Goal: Find specific page/section: Find specific page/section

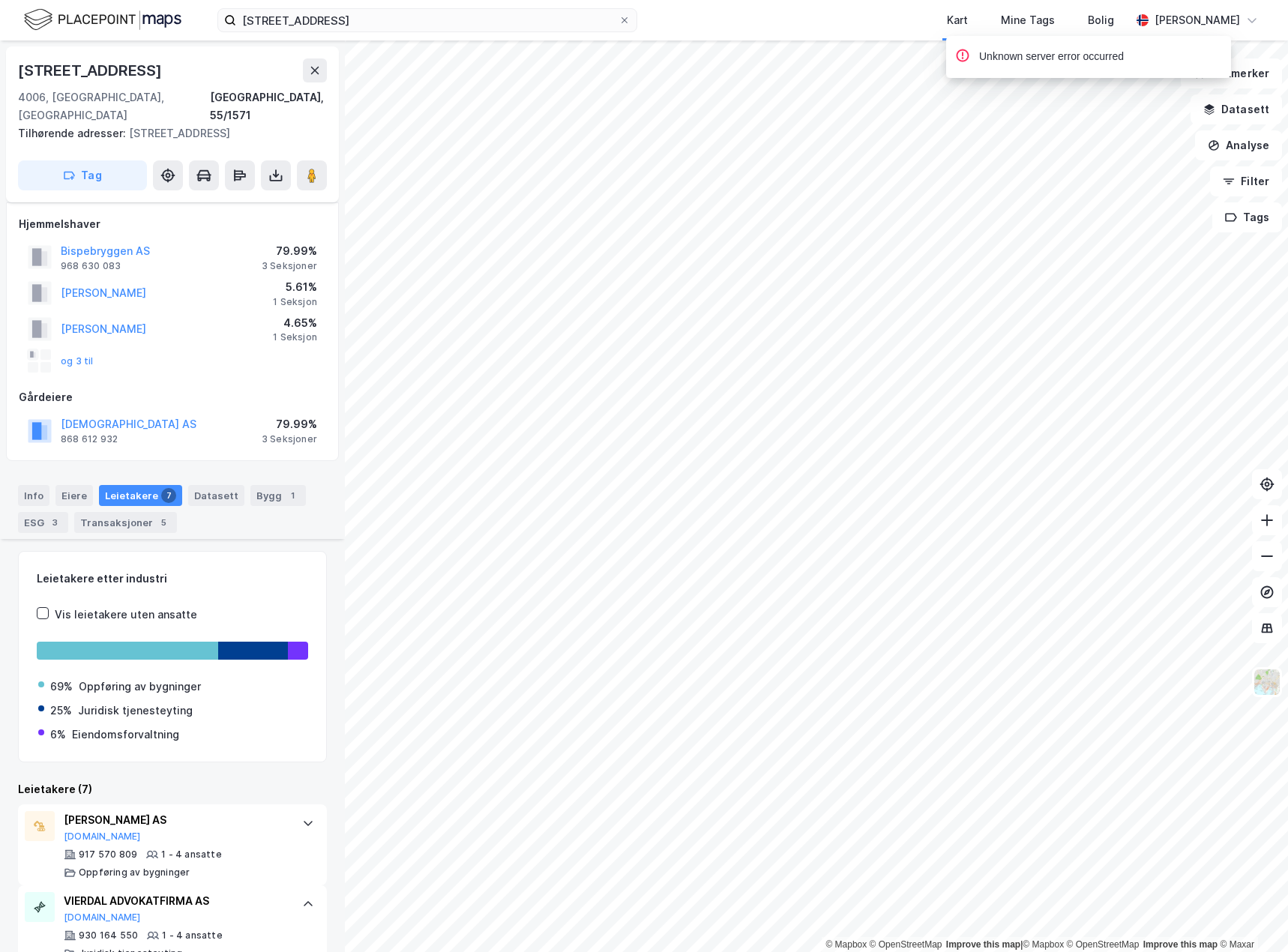
scroll to position [418, 0]
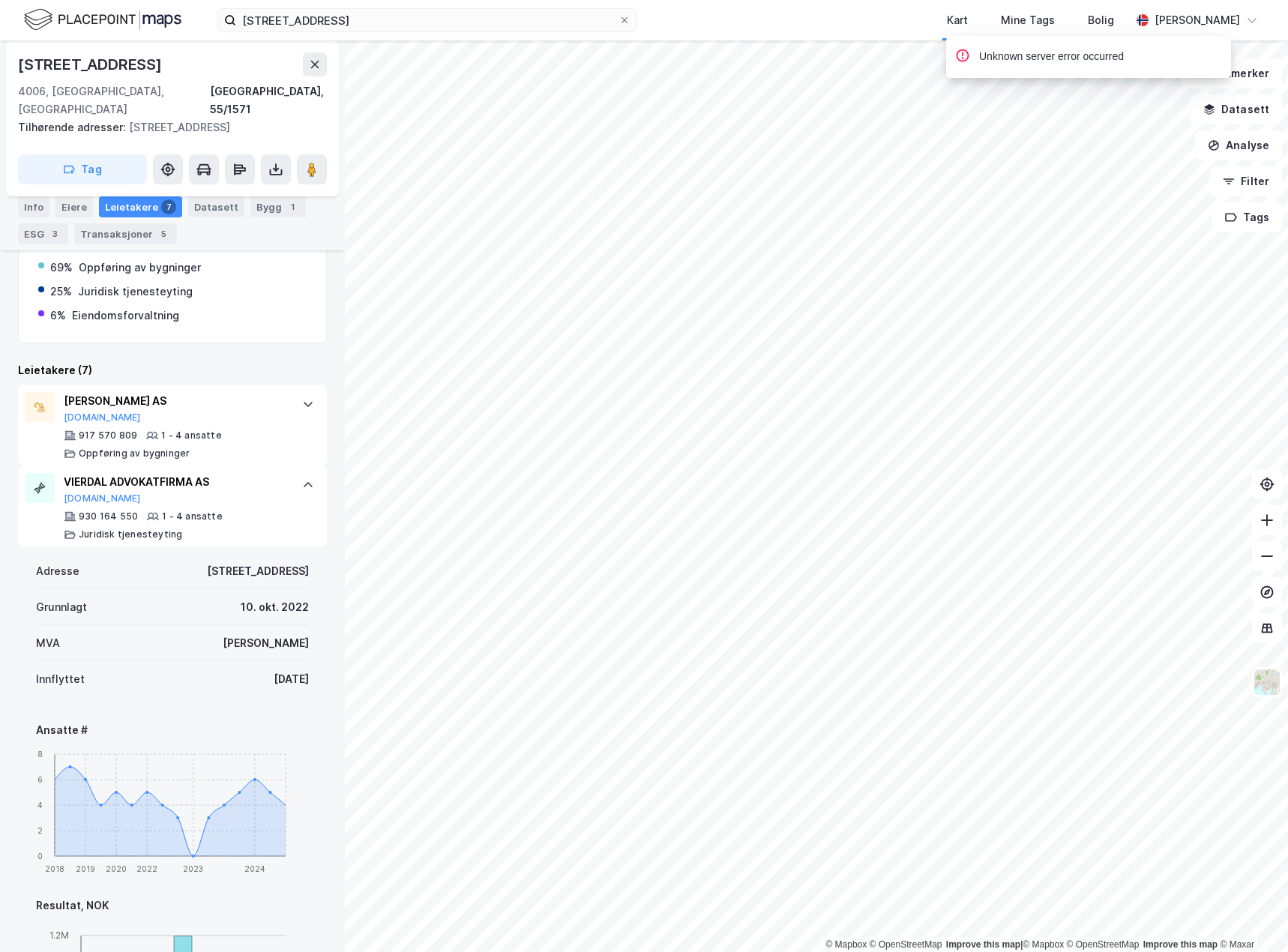
click at [1098, 0] on html "[STREET_ADDRESS] Kart Mine Tags Bolig [PERSON_NAME] © Mapbox © OpenStreetMap Im…" at bounding box center [644, 476] width 1288 height 952
click at [994, 0] on html "[STREET_ADDRESS] Kart Mine Tags Bolig [PERSON_NAME] © Mapbox © OpenStreetMap Im…" at bounding box center [644, 476] width 1288 height 952
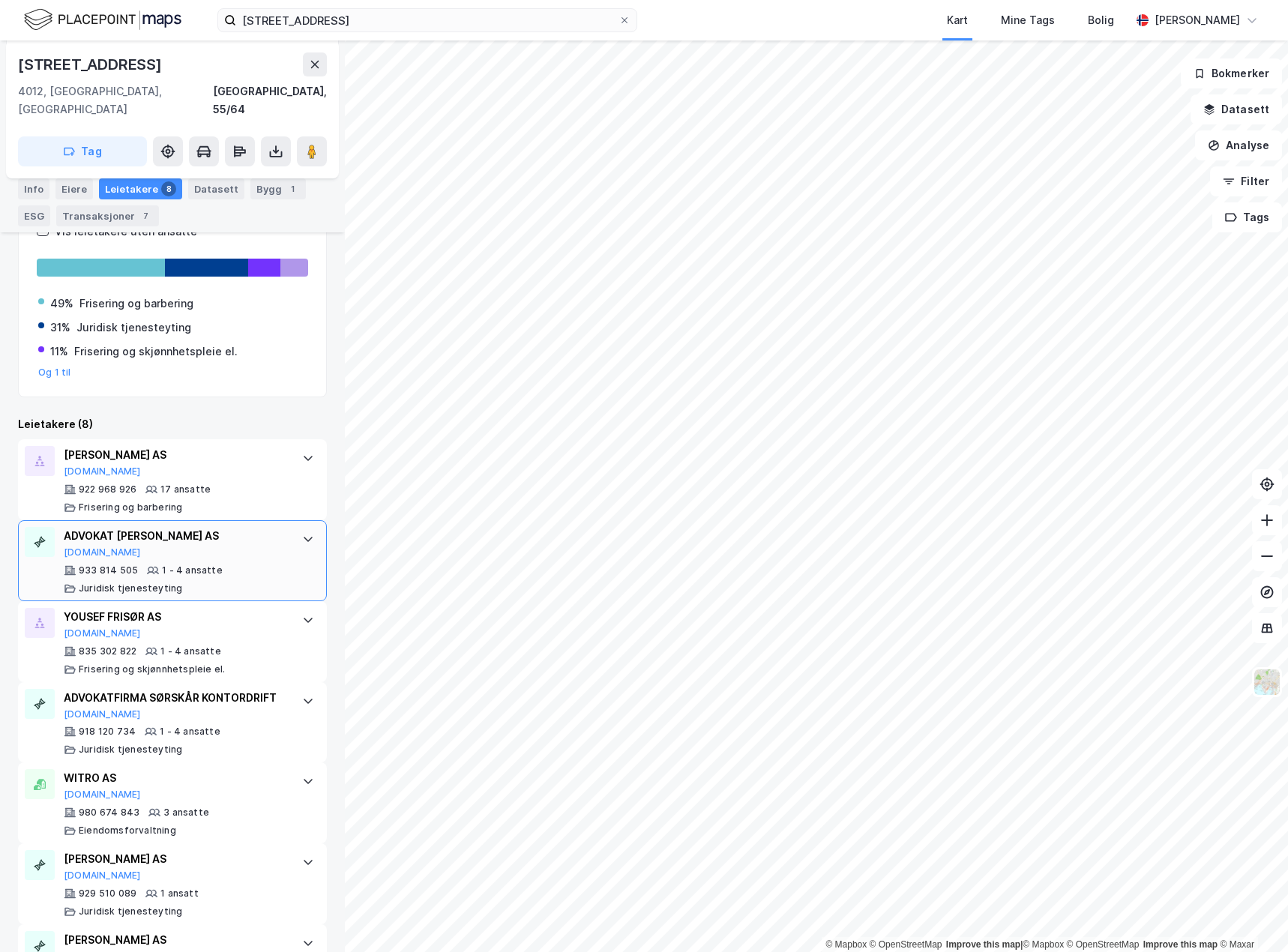
scroll to position [375, 0]
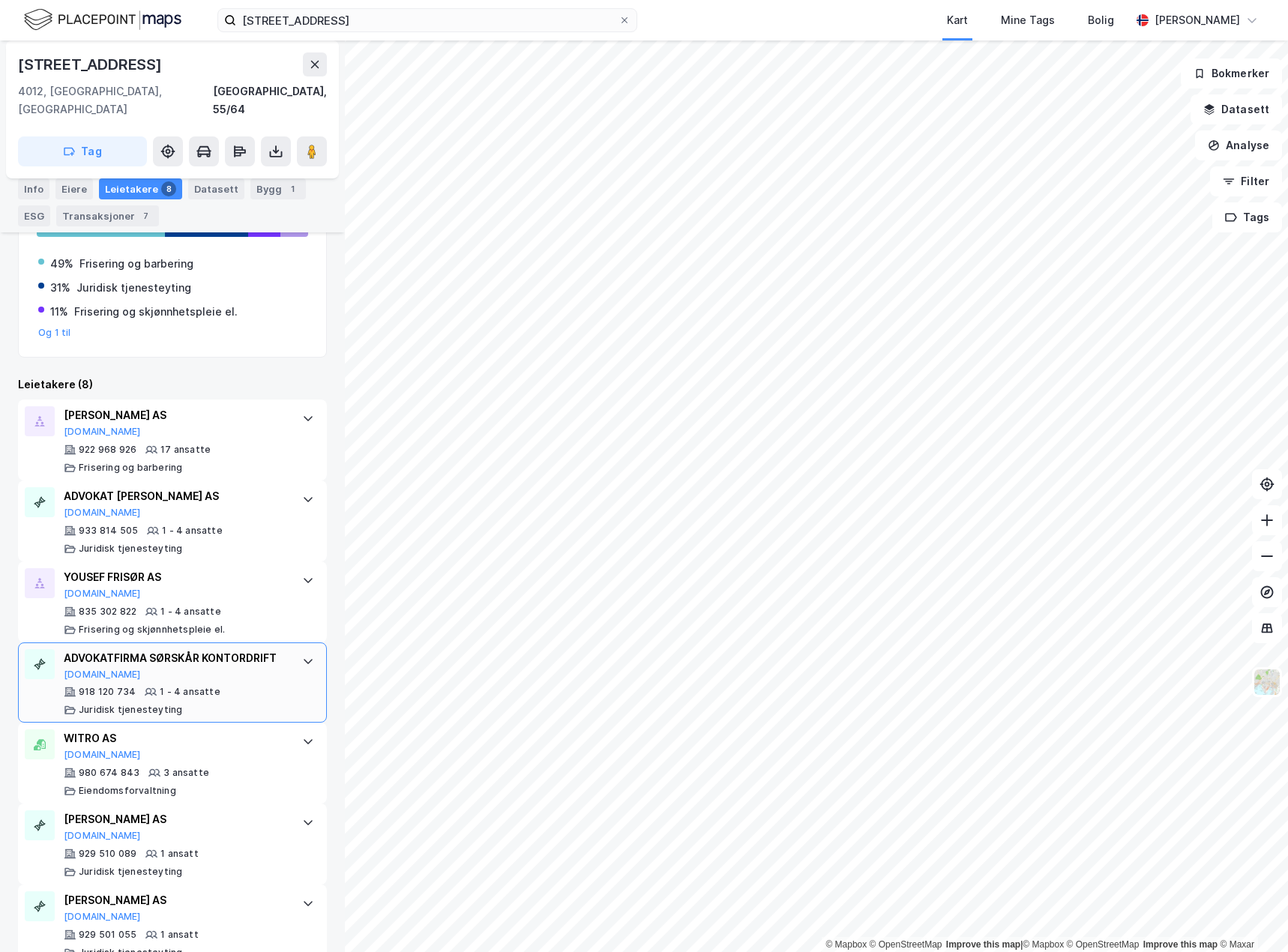
click at [245, 652] on div "ADVOKATFIRMA SØRSKÅR KONTORDRIFT" at bounding box center [175, 658] width 223 height 18
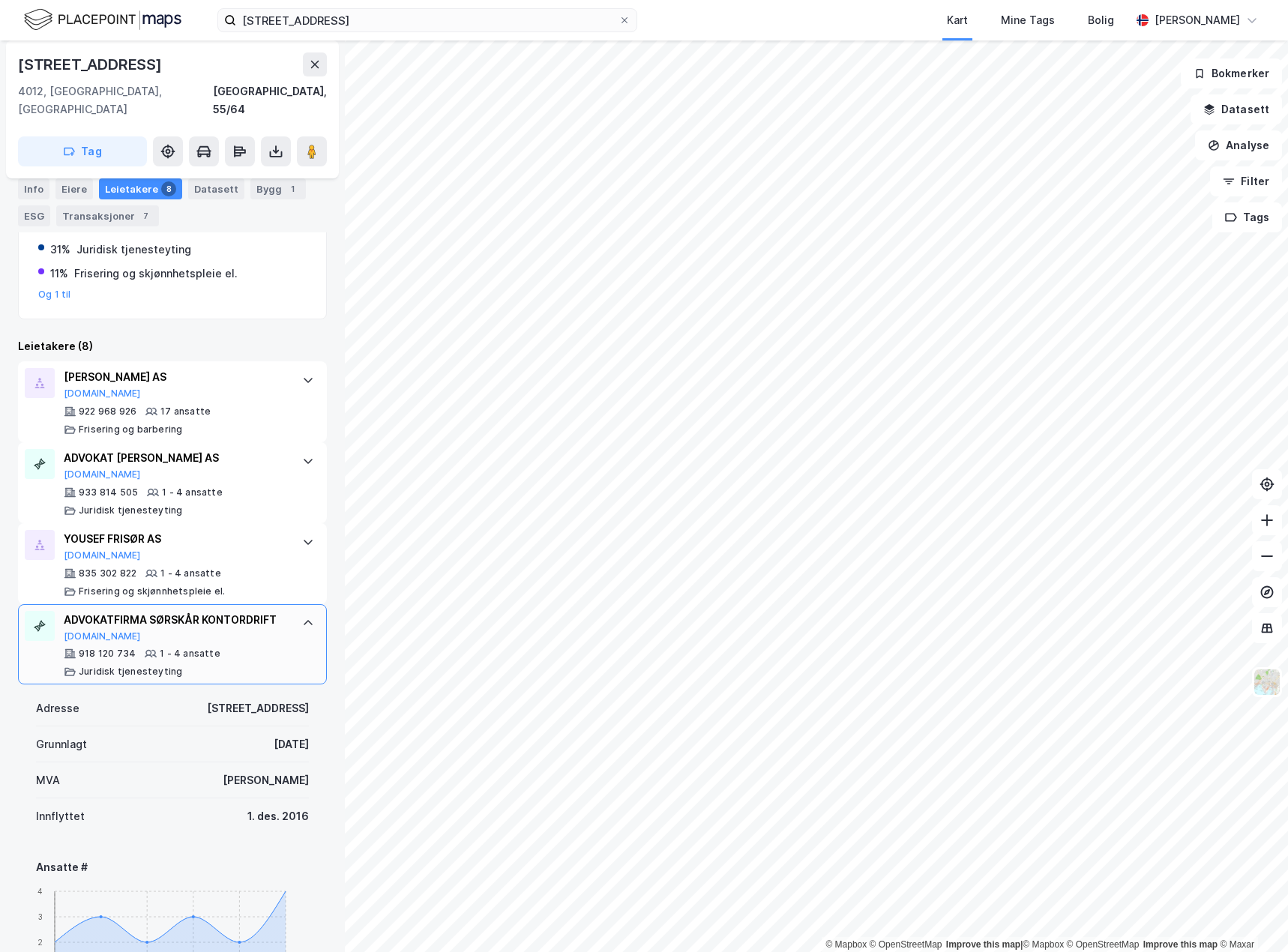
scroll to position [225, 0]
